Goal: Navigation & Orientation: Find specific page/section

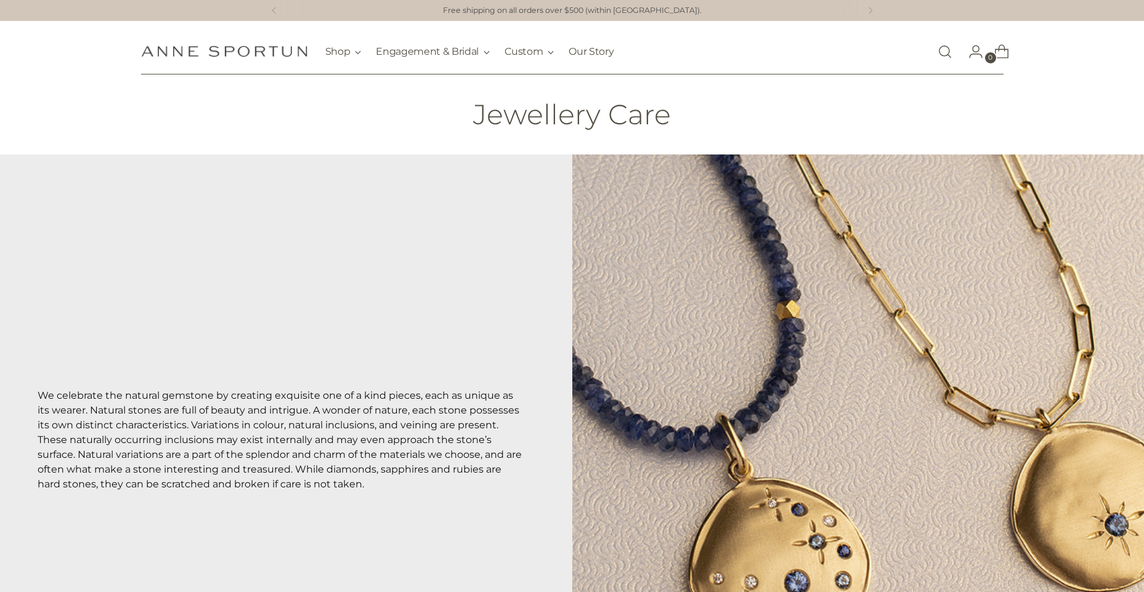
scroll to position [308, 0]
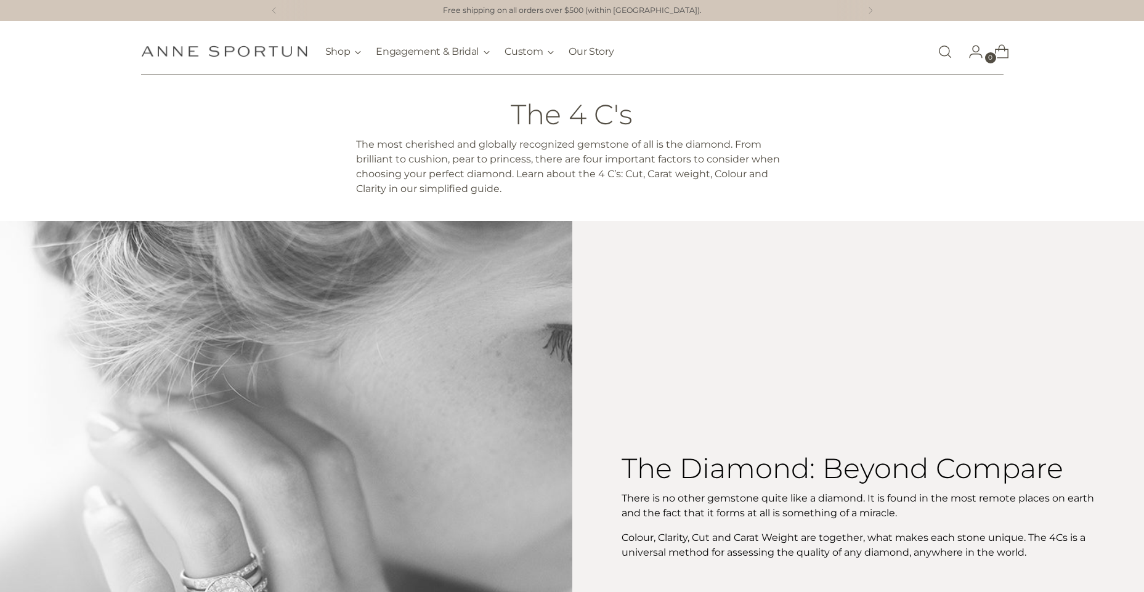
scroll to position [370, 0]
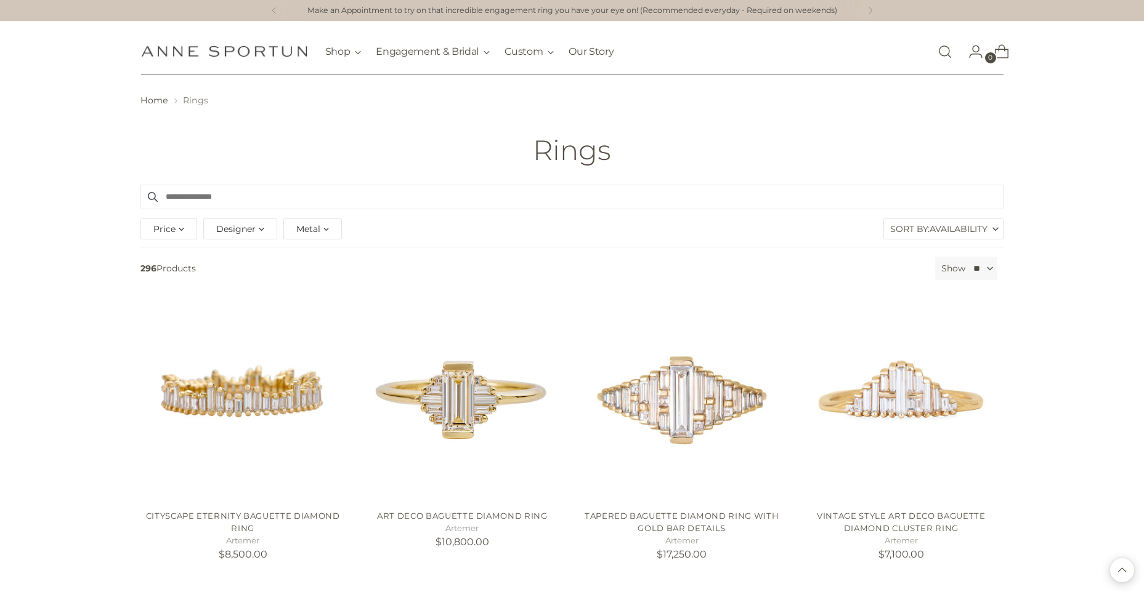
scroll to position [677, 0]
